Goal: Task Accomplishment & Management: Use online tool/utility

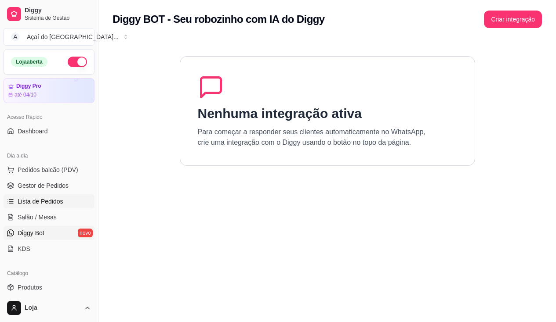
click at [54, 206] on link "Lista de Pedidos" at bounding box center [49, 202] width 91 height 14
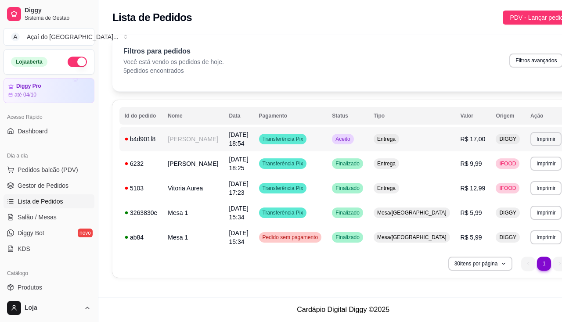
click at [167, 142] on td "[PERSON_NAME]" at bounding box center [193, 139] width 61 height 25
click at [181, 140] on td "[PERSON_NAME]" at bounding box center [193, 139] width 61 height 25
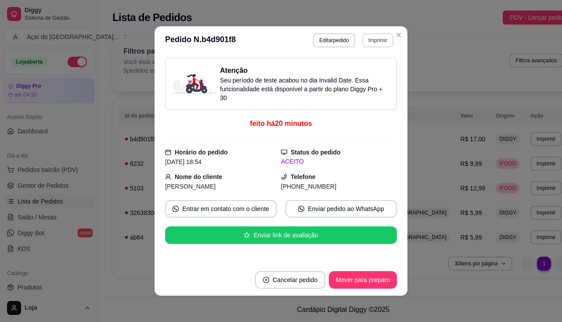
click at [371, 43] on button "Imprimir" at bounding box center [377, 40] width 31 height 14
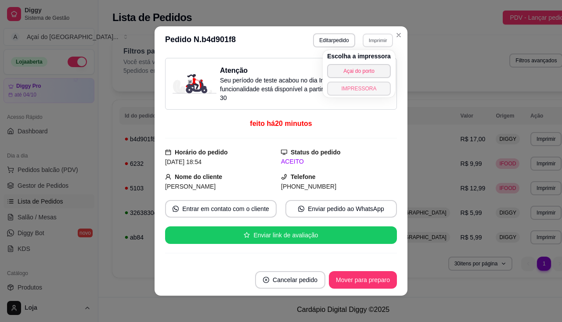
click at [367, 90] on button "IMPRESSORA" at bounding box center [359, 89] width 64 height 14
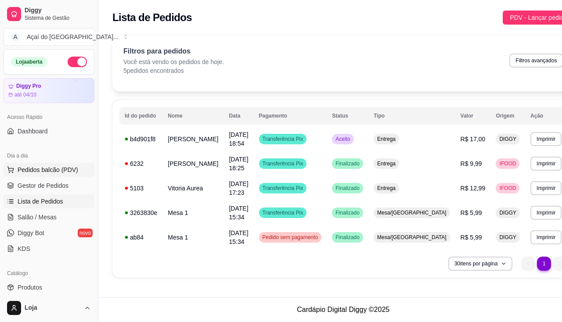
click at [66, 166] on span "Pedidos balcão (PDV)" at bounding box center [48, 170] width 61 height 9
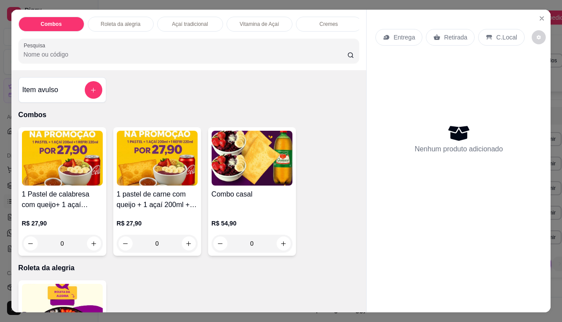
click at [400, 34] on p "Entrega" at bounding box center [405, 37] width 22 height 9
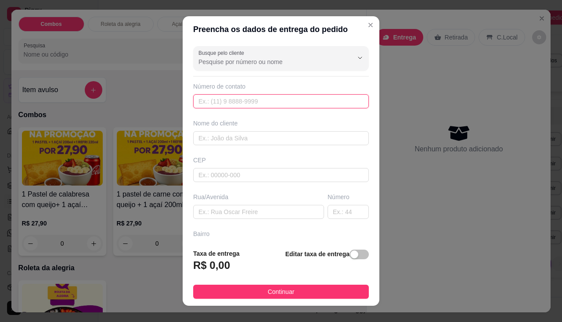
click at [209, 108] on input "text" at bounding box center [281, 101] width 176 height 14
type input "491 73656-4231"
click at [258, 128] on div "Nome do cliente" at bounding box center [281, 132] width 179 height 26
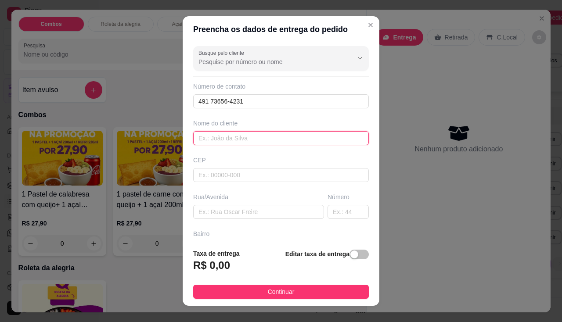
click at [262, 136] on input "text" at bounding box center [281, 138] width 176 height 14
type input "Kawai"
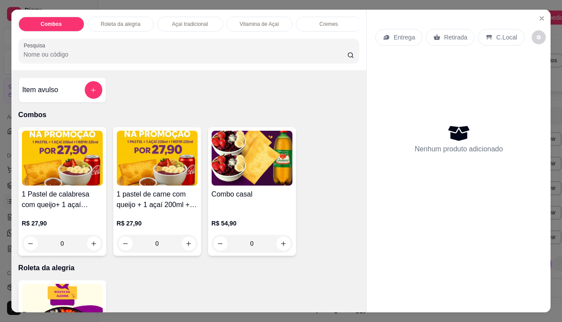
click at [231, 185] on img at bounding box center [252, 158] width 81 height 55
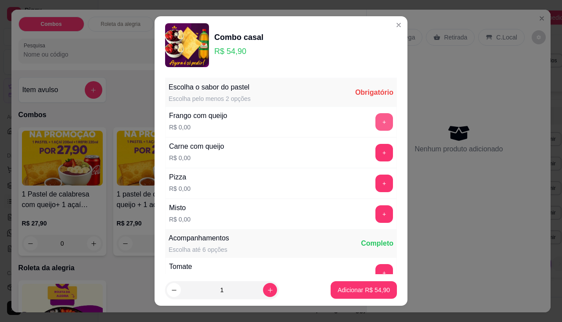
click at [376, 126] on button "+" at bounding box center [385, 122] width 18 height 18
click at [376, 127] on button "+" at bounding box center [384, 121] width 17 height 17
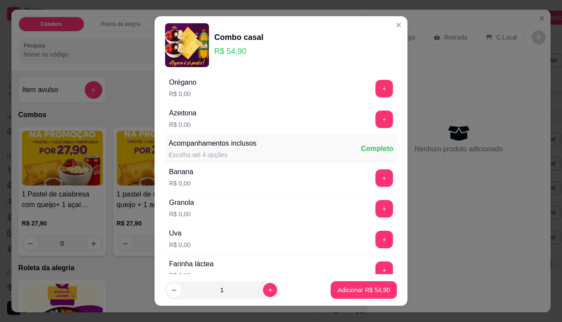
scroll to position [220, 0]
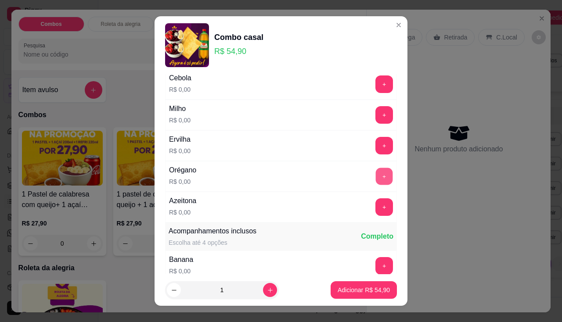
click at [376, 175] on button "+" at bounding box center [384, 176] width 17 height 17
click at [376, 216] on button "+" at bounding box center [384, 207] width 17 height 17
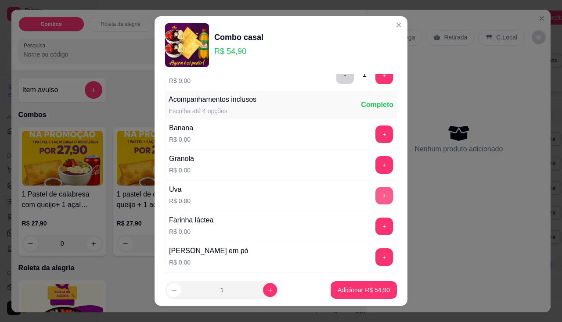
scroll to position [395, 0]
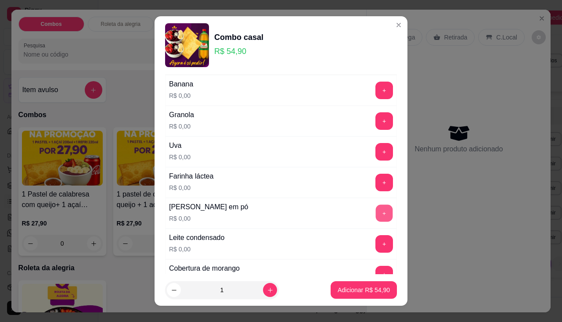
click at [376, 209] on button "+" at bounding box center [384, 213] width 17 height 17
click at [376, 243] on button "+" at bounding box center [385, 244] width 18 height 18
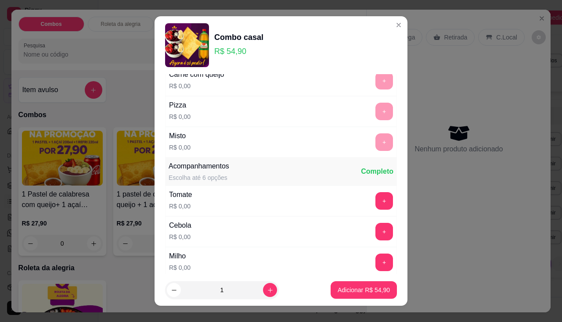
scroll to position [0, 0]
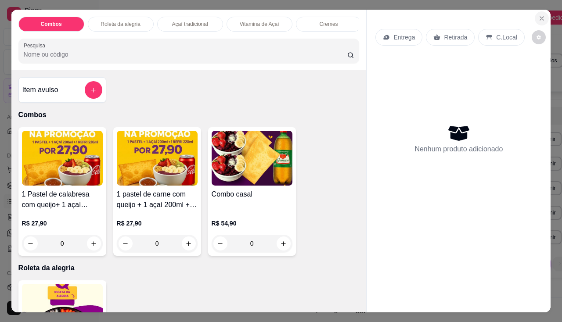
click at [540, 17] on icon "Close" at bounding box center [542, 19] width 4 height 4
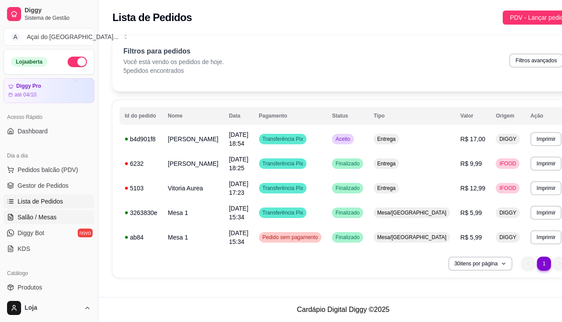
scroll to position [88, 0]
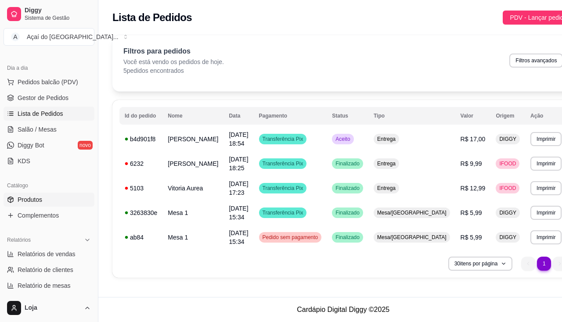
click at [55, 193] on link "Produtos" at bounding box center [49, 200] width 91 height 14
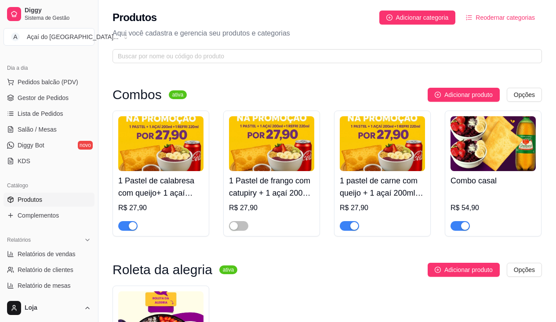
click at [508, 159] on img at bounding box center [492, 143] width 85 height 55
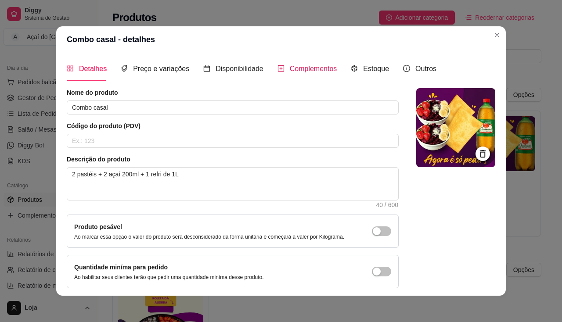
click at [290, 70] on span "Complementos" at bounding box center [313, 68] width 47 height 7
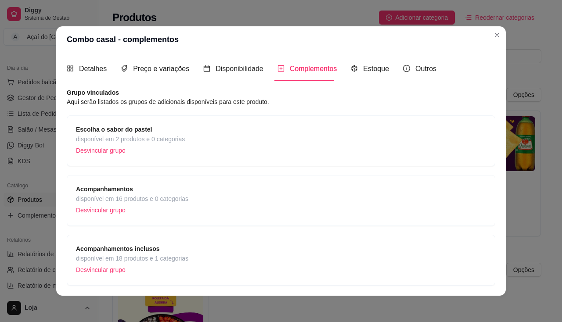
scroll to position [148, 0]
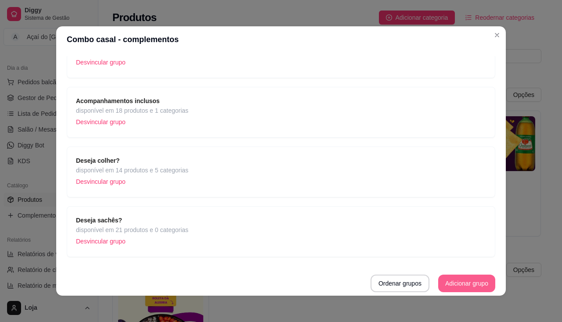
click at [450, 284] on button "Adicionar grupo" at bounding box center [466, 284] width 57 height 18
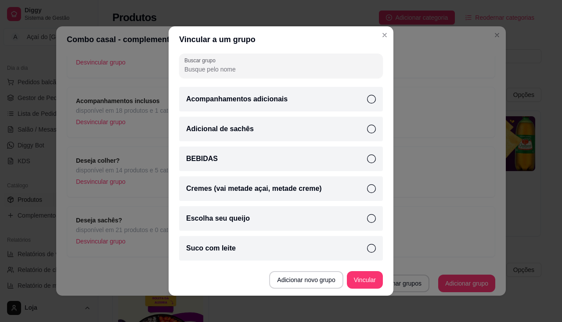
scroll to position [0, 0]
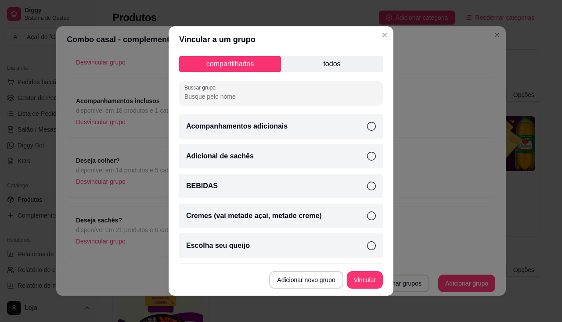
click at [367, 127] on icon at bounding box center [371, 126] width 9 height 9
click at [370, 279] on button "Vincular" at bounding box center [364, 280] width 35 height 17
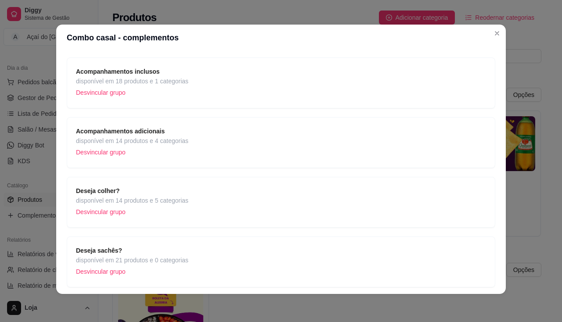
scroll to position [208, 0]
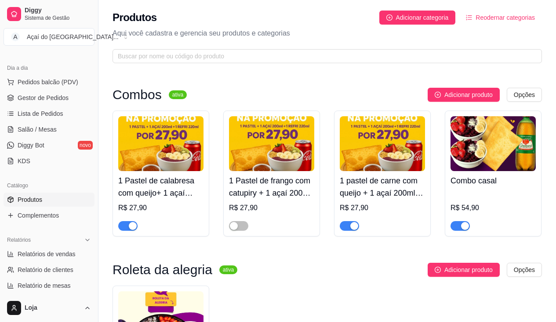
click at [456, 167] on img at bounding box center [492, 143] width 85 height 55
click at [52, 80] on span "Pedidos balcão (PDV)" at bounding box center [48, 82] width 61 height 9
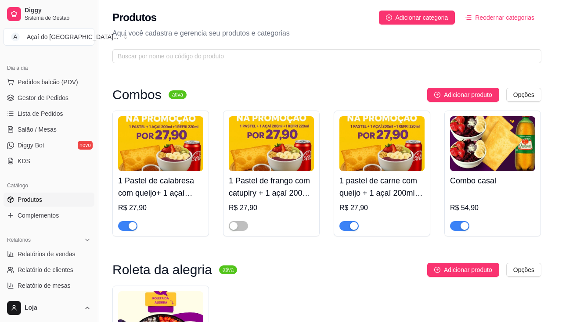
click at [234, 182] on img at bounding box center [252, 158] width 81 height 55
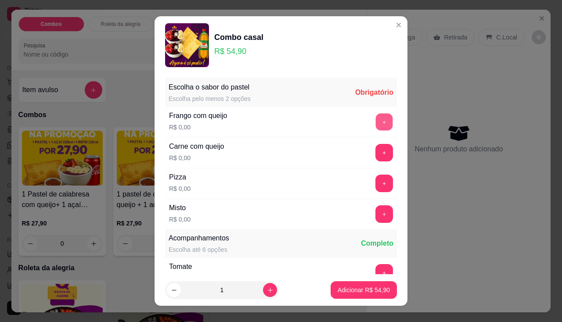
click at [376, 119] on button "+" at bounding box center [384, 121] width 17 height 17
click at [376, 119] on button "+" at bounding box center [385, 122] width 18 height 18
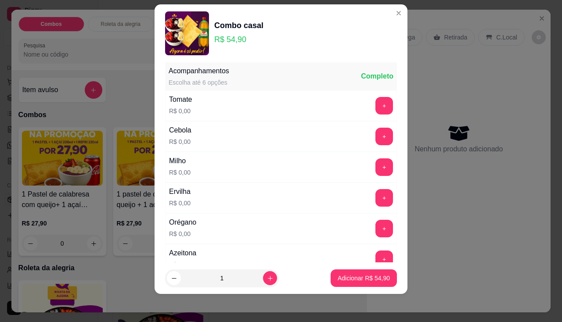
scroll to position [199, 0]
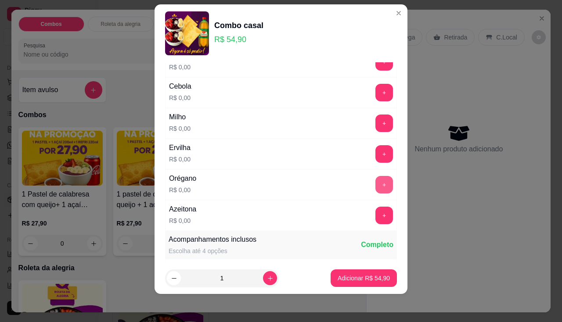
click at [376, 181] on button "+" at bounding box center [385, 185] width 18 height 18
click at [376, 222] on button "+" at bounding box center [385, 216] width 18 height 18
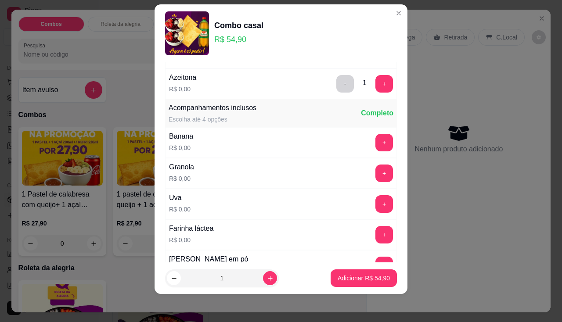
scroll to position [375, 0]
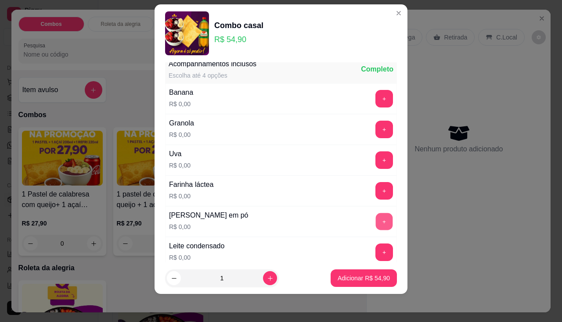
click at [376, 218] on button "+" at bounding box center [384, 221] width 17 height 17
click at [376, 249] on button "+" at bounding box center [385, 253] width 18 height 18
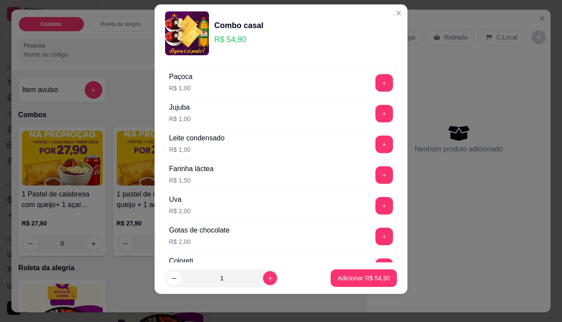
scroll to position [814, 0]
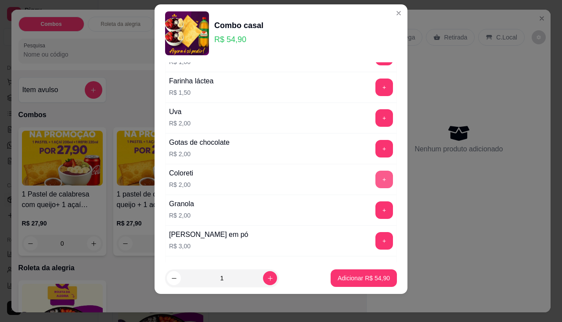
click at [376, 185] on button "+" at bounding box center [385, 180] width 18 height 18
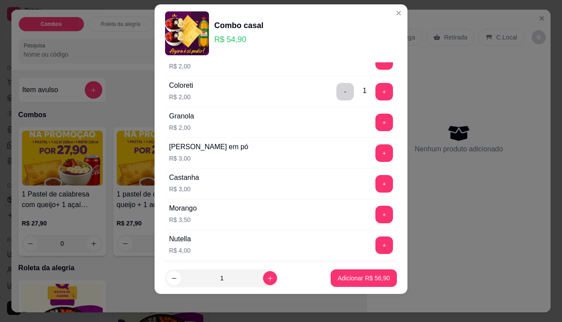
scroll to position [946, 0]
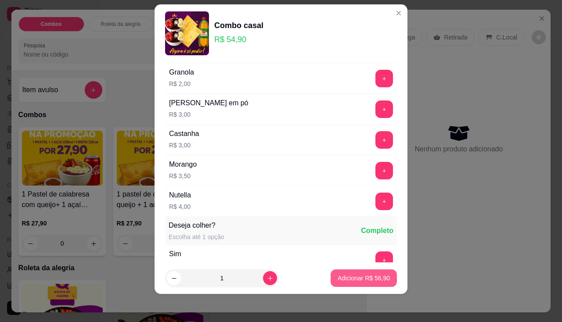
click at [358, 281] on p "Adicionar R$ 56,90" at bounding box center [364, 278] width 52 height 9
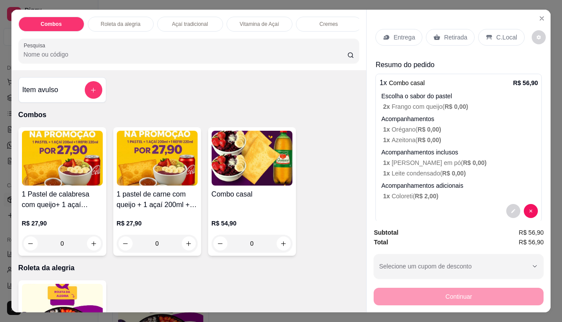
click at [394, 33] on p "Entrega" at bounding box center [405, 37] width 22 height 9
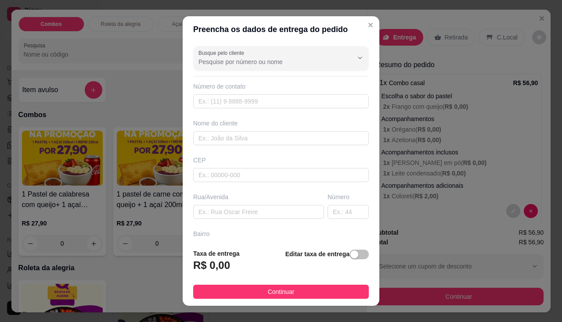
click at [307, 94] on div "Número de contato" at bounding box center [281, 95] width 176 height 26
click at [307, 94] on input "text" at bounding box center [281, 101] width 176 height 14
type input "491 73656-4231"
click at [299, 127] on div "Nome do cliente" at bounding box center [281, 123] width 176 height 9
click at [290, 136] on input "text" at bounding box center [281, 138] width 176 height 14
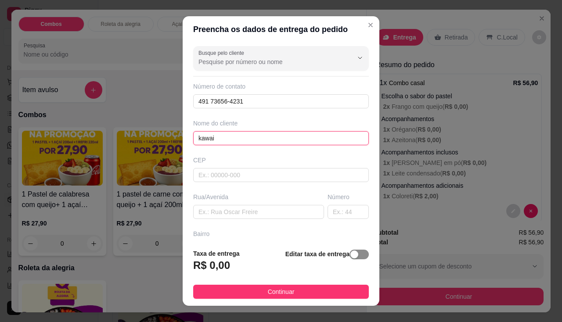
type input "kawai"
click at [350, 253] on span "button" at bounding box center [359, 255] width 19 height 10
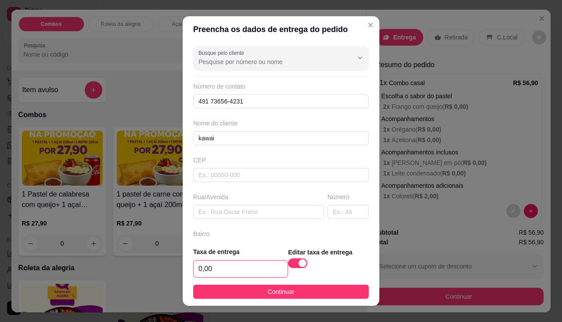
click at [227, 267] on input "0,00" at bounding box center [241, 269] width 94 height 17
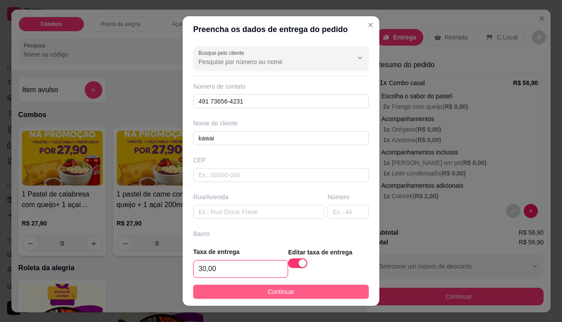
type input "30,00"
click at [221, 297] on button "Continuar" at bounding box center [281, 292] width 176 height 14
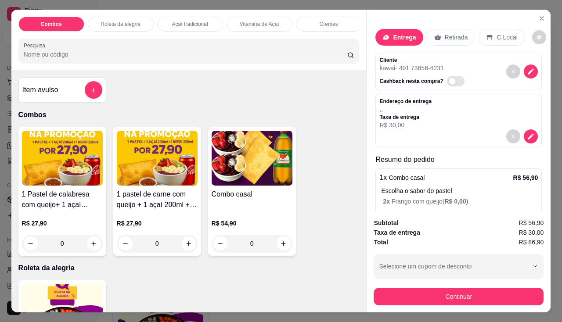
scroll to position [22, 0]
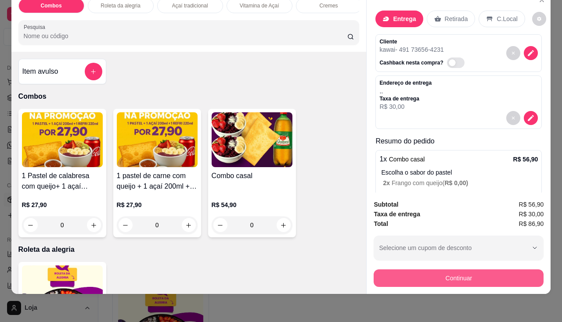
click at [452, 270] on button "Continuar" at bounding box center [459, 279] width 170 height 18
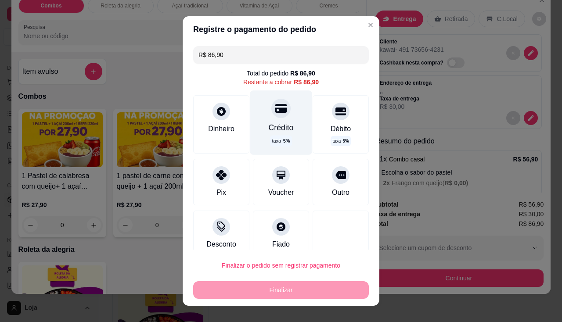
click at [269, 134] on div "Crédito" at bounding box center [281, 127] width 25 height 11
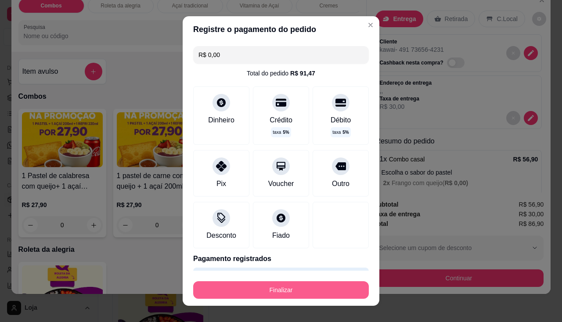
click at [268, 293] on button "Finalizar" at bounding box center [281, 291] width 176 height 18
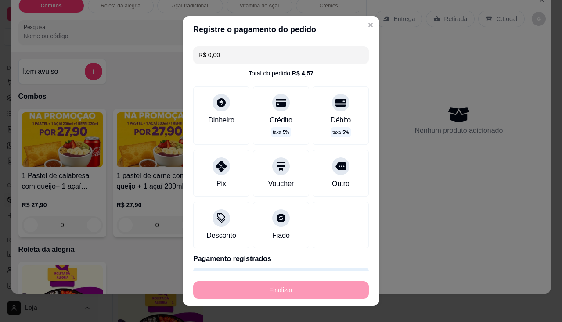
type input "-R$ 86,90"
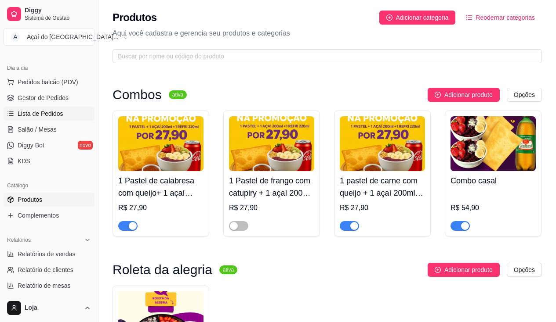
click at [48, 115] on span "Lista de Pedidos" at bounding box center [41, 113] width 46 height 9
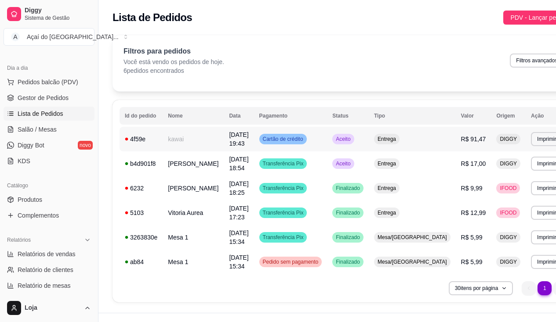
click at [134, 145] on td "4f59e" at bounding box center [140, 139] width 43 height 25
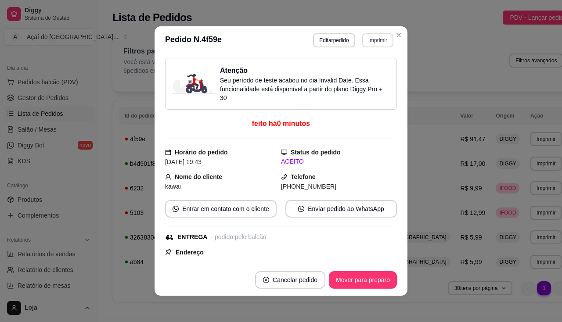
click at [362, 45] on button "Imprimir" at bounding box center [377, 40] width 31 height 14
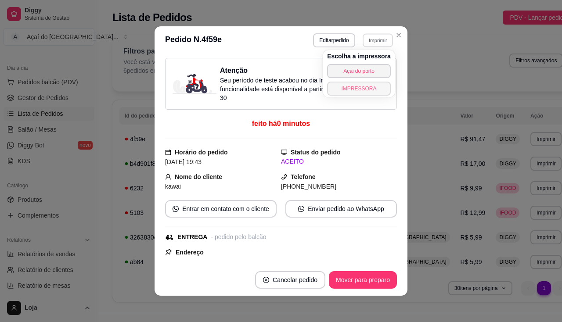
click at [351, 90] on button "IMPRESSORA" at bounding box center [359, 89] width 64 height 14
click at [351, 90] on div "Escolha a impressora Açai do porto IMPRESSORA" at bounding box center [359, 73] width 72 height 47
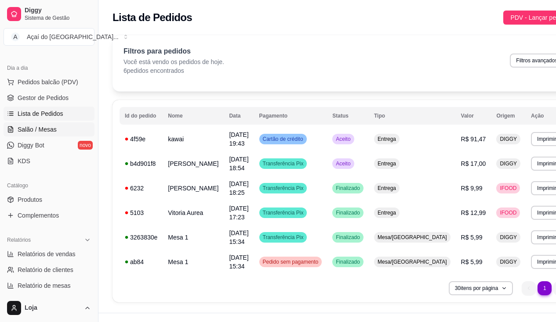
click at [55, 130] on span "Salão / Mesas" at bounding box center [37, 129] width 39 height 9
